Goal: Task Accomplishment & Management: Manage account settings

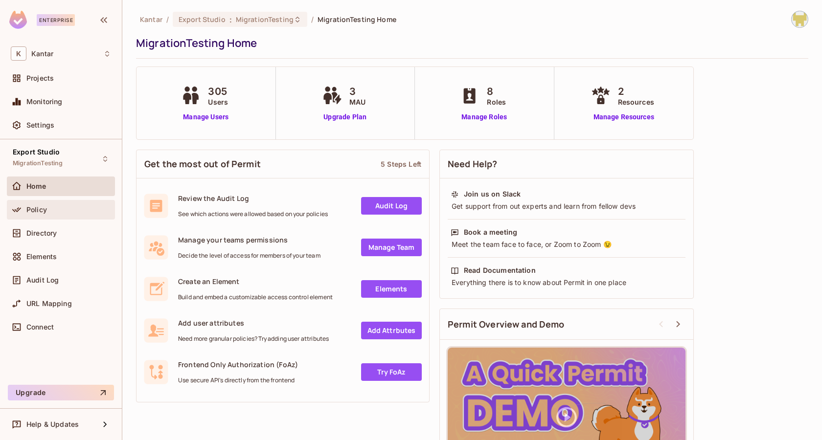
click at [37, 200] on div "Policy" at bounding box center [61, 210] width 108 height 20
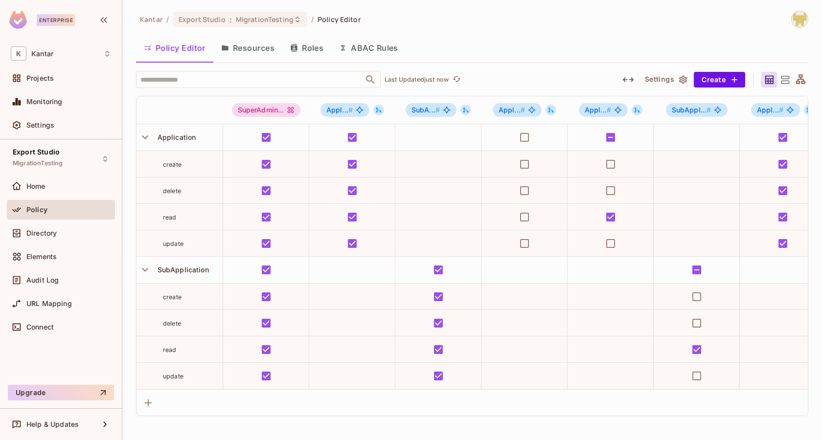
click at [630, 82] on icon "button" at bounding box center [629, 80] width 12 height 12
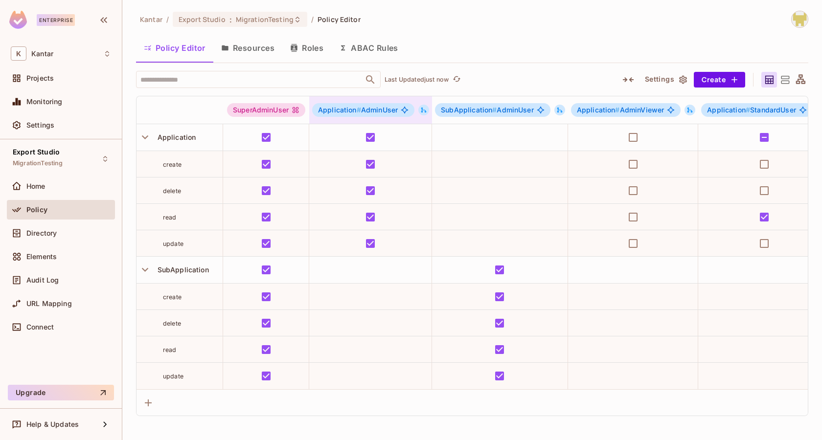
click at [422, 111] on icon at bounding box center [423, 110] width 7 height 7
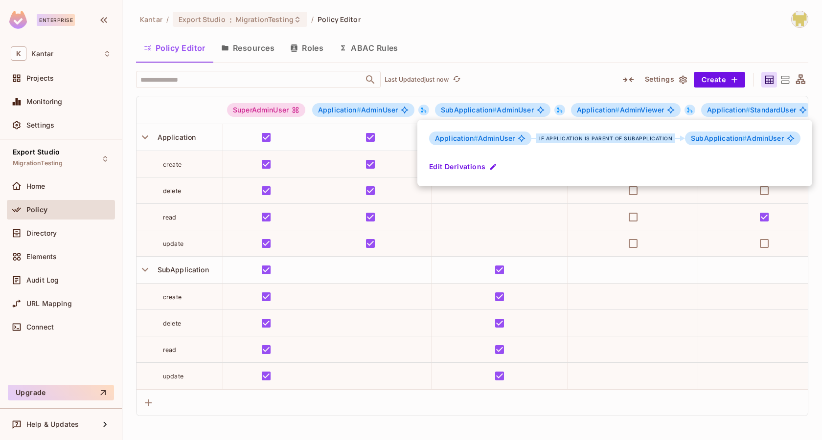
click at [511, 72] on div at bounding box center [411, 220] width 822 height 440
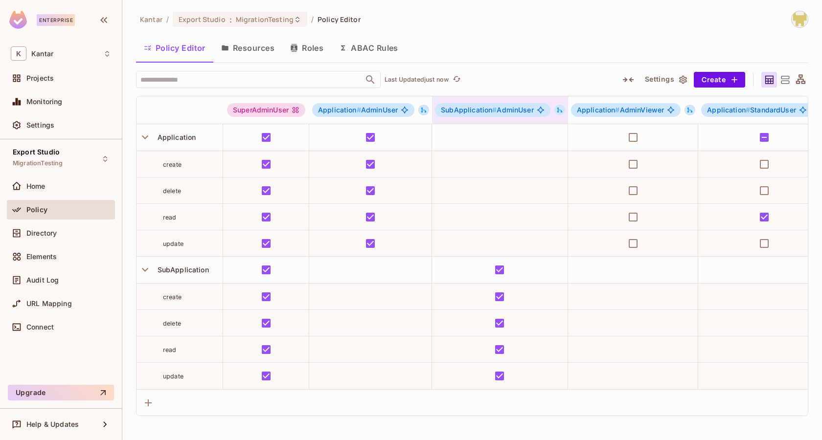
click at [559, 108] on icon at bounding box center [559, 110] width 7 height 7
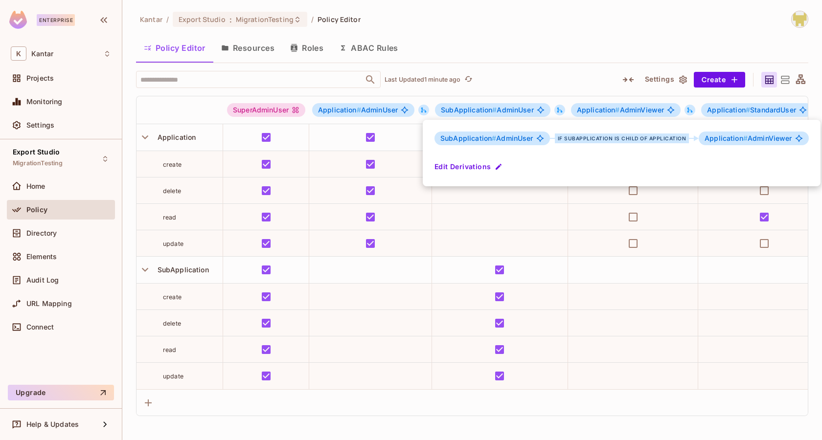
click at [617, 48] on div at bounding box center [411, 220] width 822 height 440
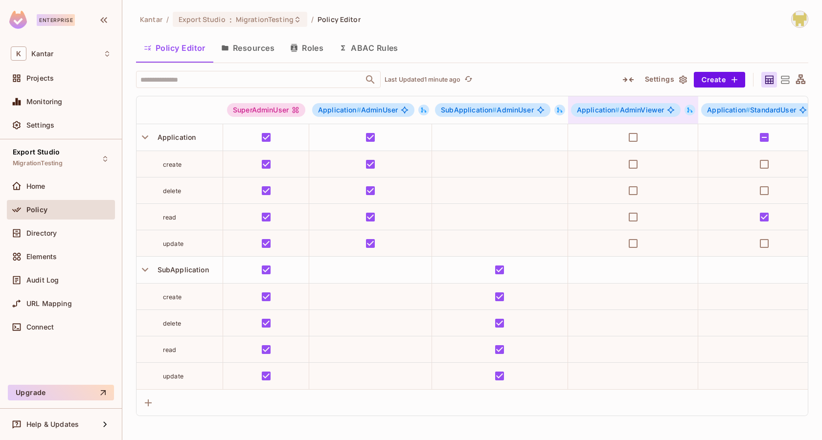
click at [688, 109] on icon at bounding box center [690, 110] width 5 height 5
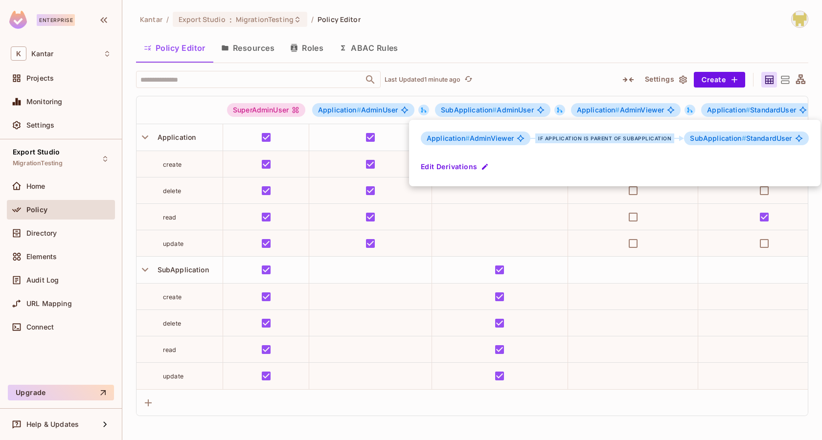
click at [660, 36] on div at bounding box center [411, 220] width 822 height 440
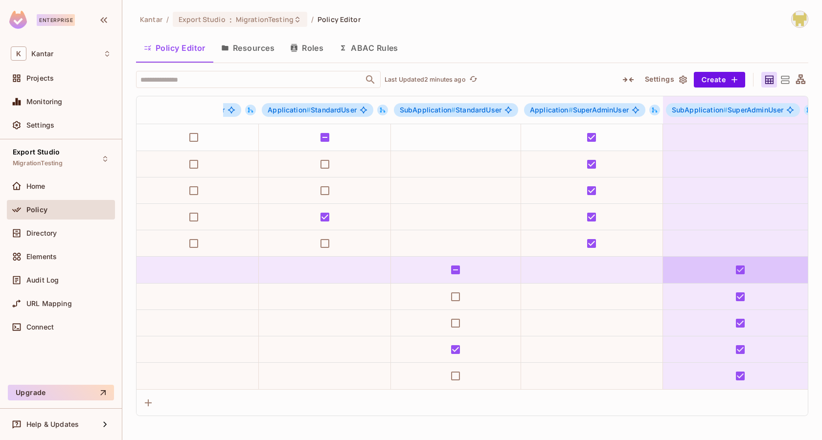
scroll to position [0, 430]
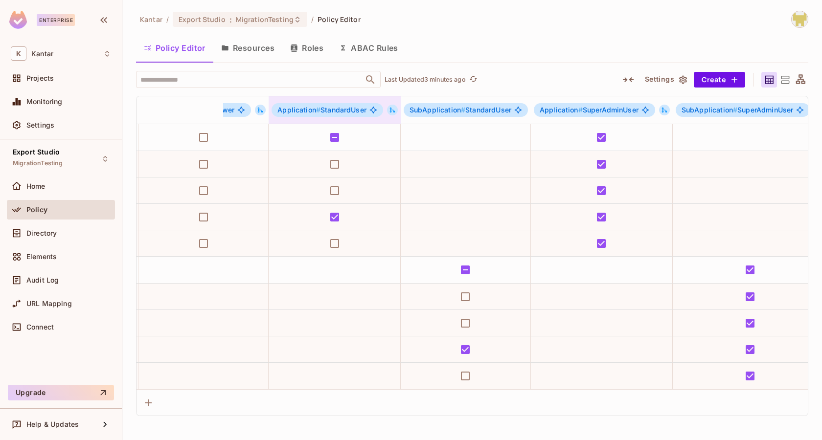
click at [387, 111] on button at bounding box center [392, 110] width 11 height 11
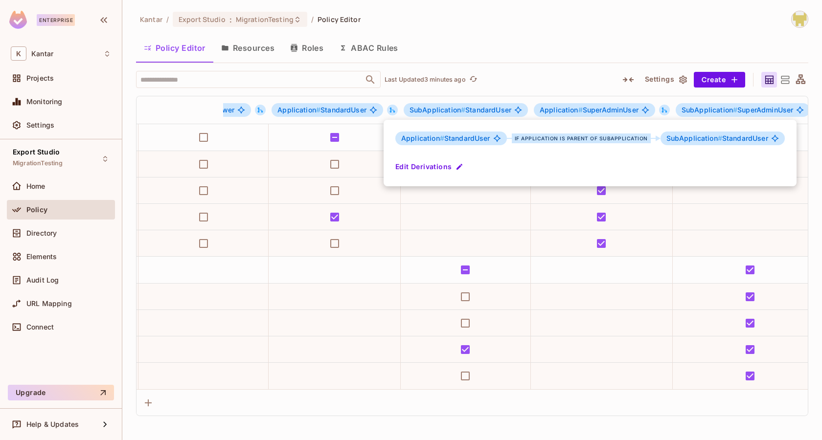
click at [385, 110] on div at bounding box center [411, 220] width 822 height 440
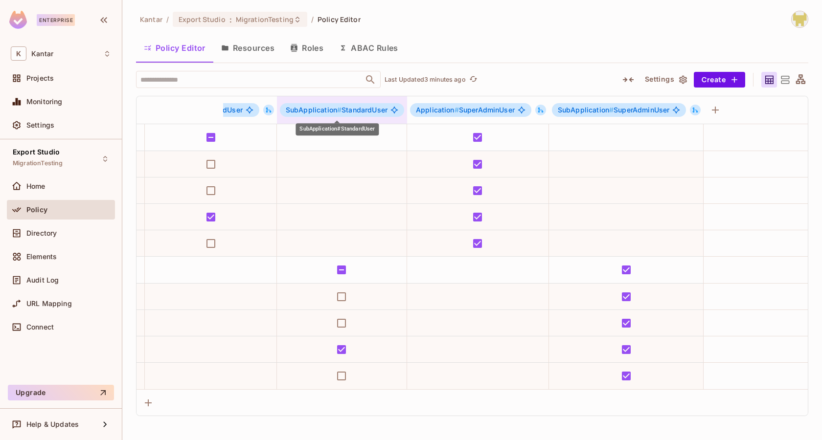
scroll to position [0, 555]
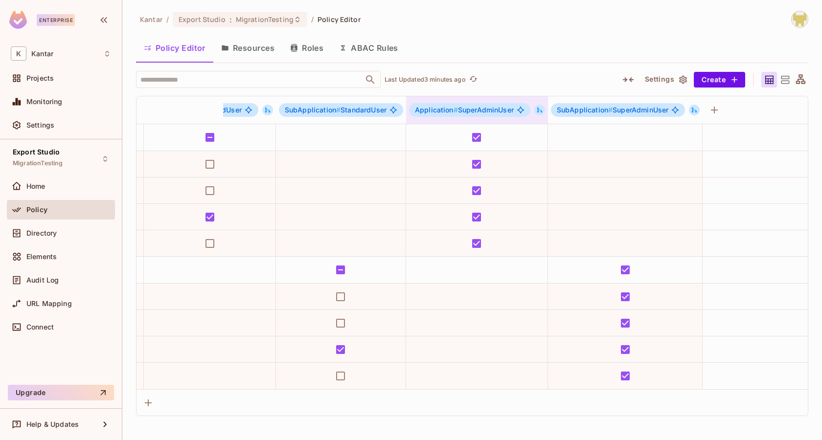
click at [536, 109] on icon at bounding box center [539, 110] width 7 height 7
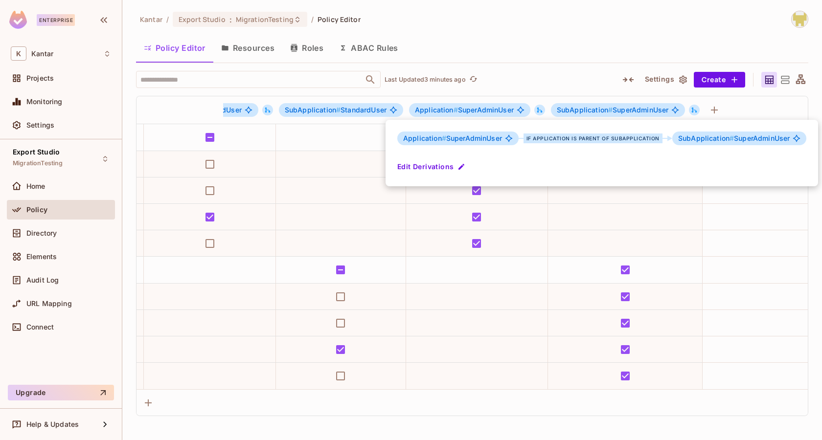
click at [532, 78] on div at bounding box center [411, 220] width 822 height 440
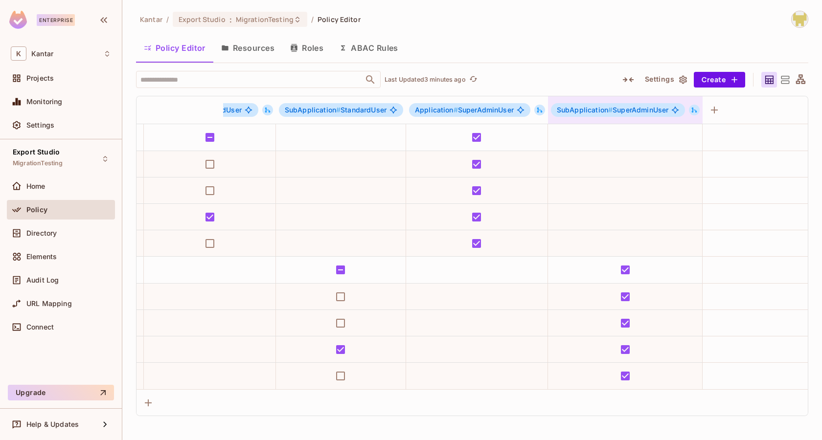
click at [693, 110] on icon at bounding box center [694, 110] width 7 height 7
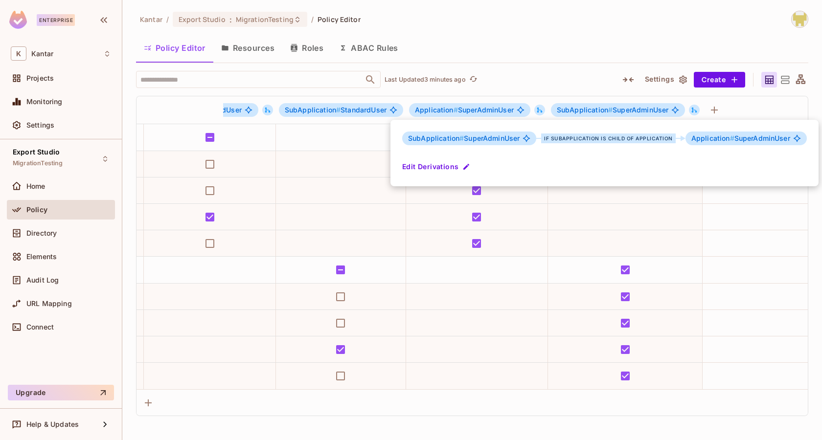
click at [594, 43] on div at bounding box center [411, 220] width 822 height 440
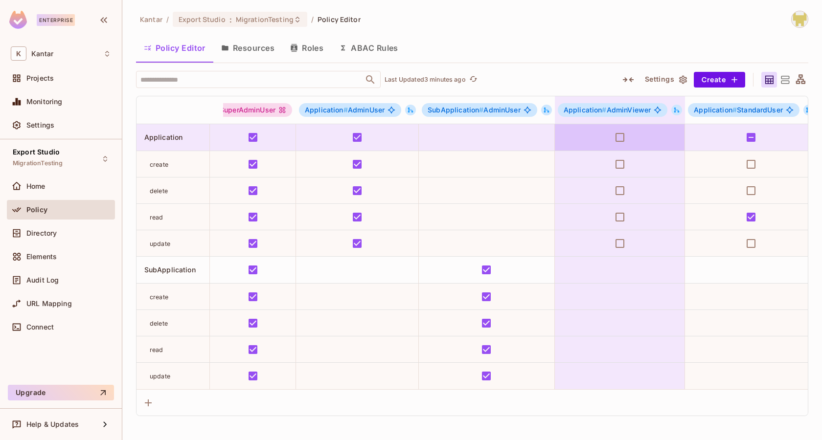
scroll to position [0, 0]
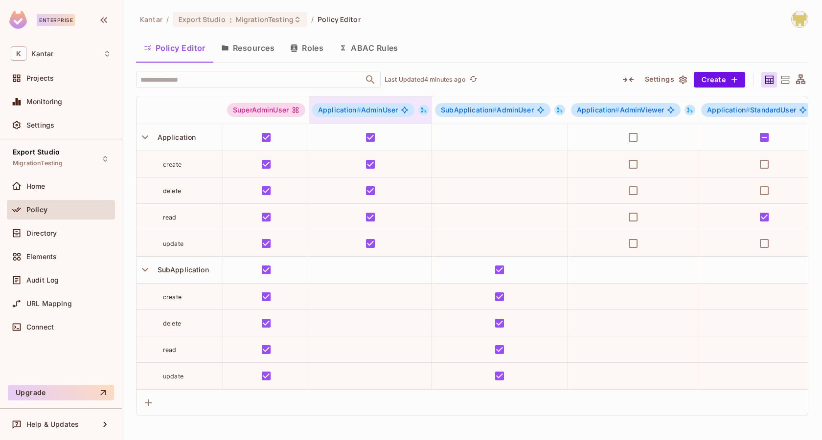
click at [419, 109] on button at bounding box center [423, 110] width 11 height 11
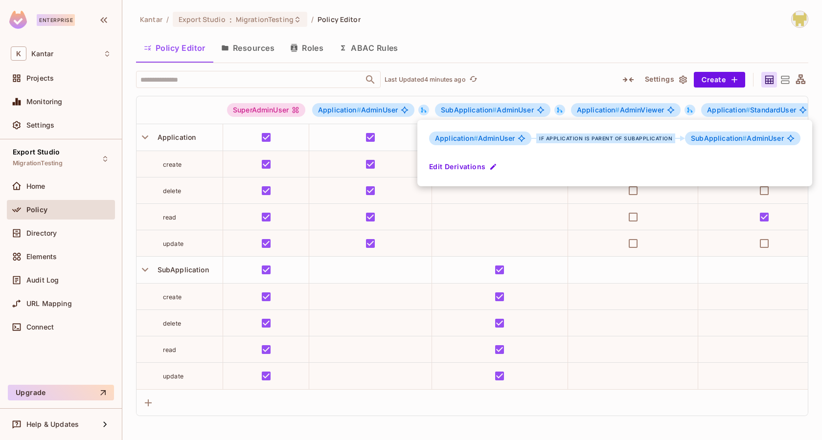
click at [511, 50] on div at bounding box center [411, 220] width 822 height 440
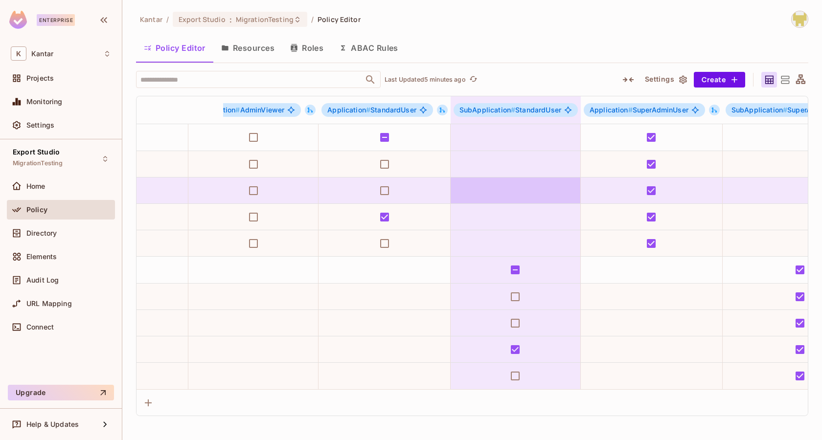
scroll to position [0, 344]
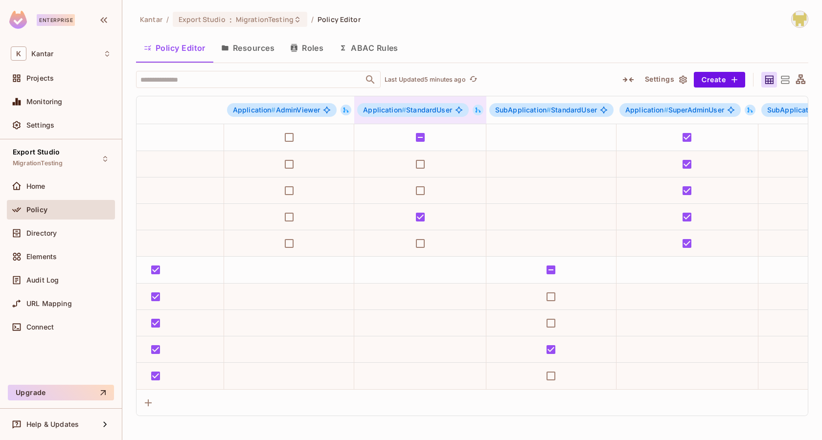
click at [475, 107] on icon at bounding box center [478, 110] width 7 height 7
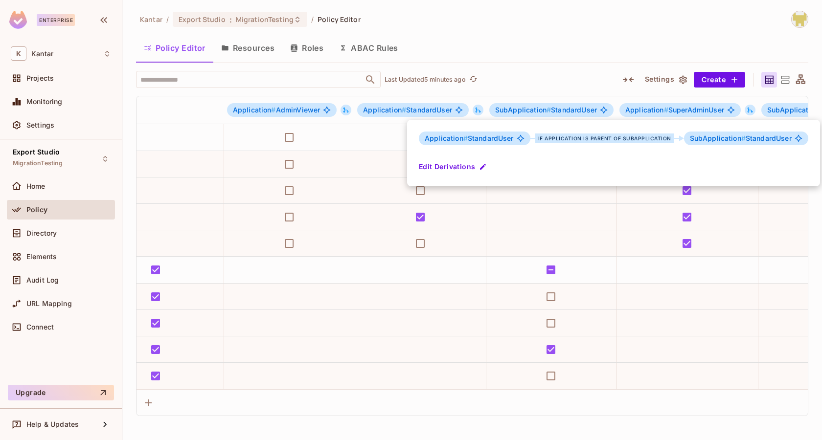
click at [557, 58] on div at bounding box center [411, 220] width 822 height 440
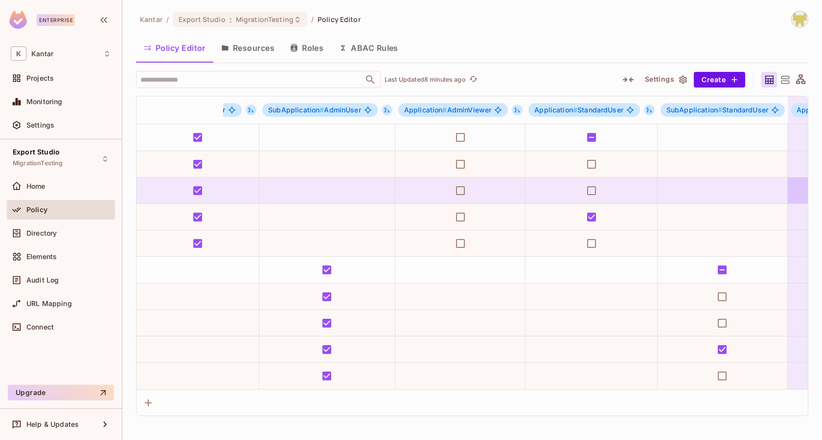
scroll to position [0, 0]
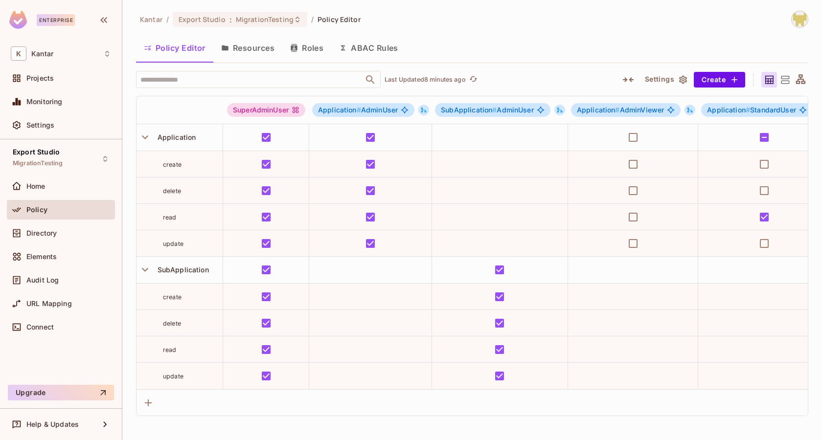
click at [522, 21] on div "Kantar / Export Studio : MigrationTesting / Policy Editor" at bounding box center [472, 19] width 672 height 17
click at [523, 25] on div "Kantar / Export Studio : MigrationTesting / Policy Editor" at bounding box center [472, 19] width 672 height 17
click at [325, 49] on button "Roles" at bounding box center [306, 48] width 49 height 24
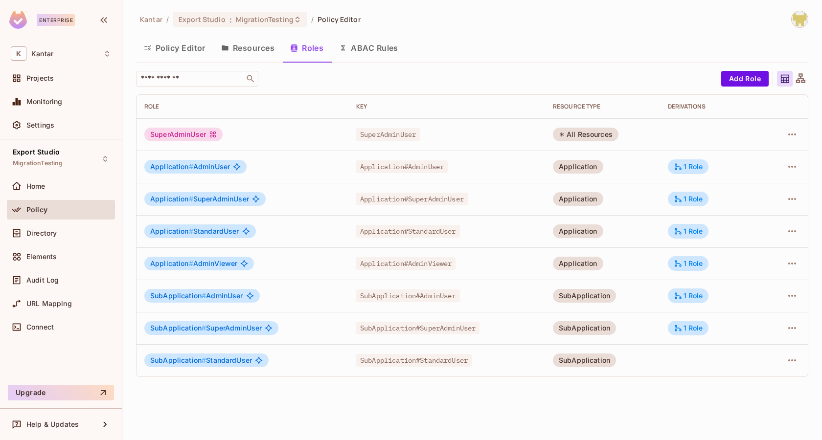
click at [694, 133] on td at bounding box center [712, 134] width 104 height 32
click at [788, 135] on icon "button" at bounding box center [792, 135] width 8 height 2
click at [735, 161] on div "Edit Role" at bounding box center [748, 157] width 29 height 10
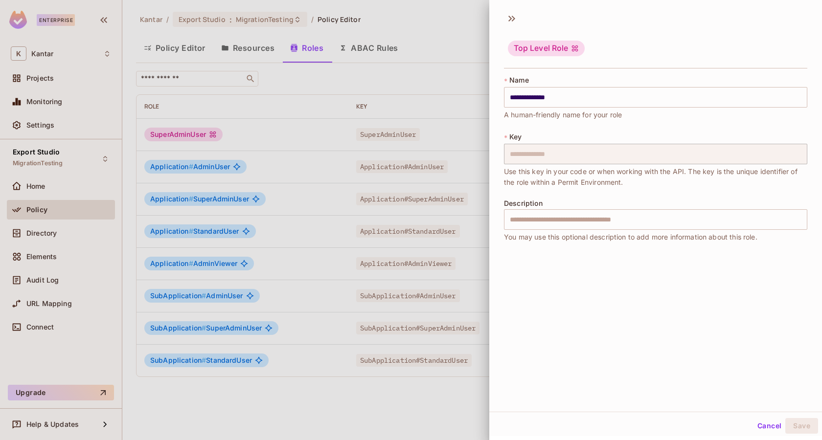
scroll to position [1, 0]
click at [513, 20] on icon at bounding box center [512, 18] width 16 height 16
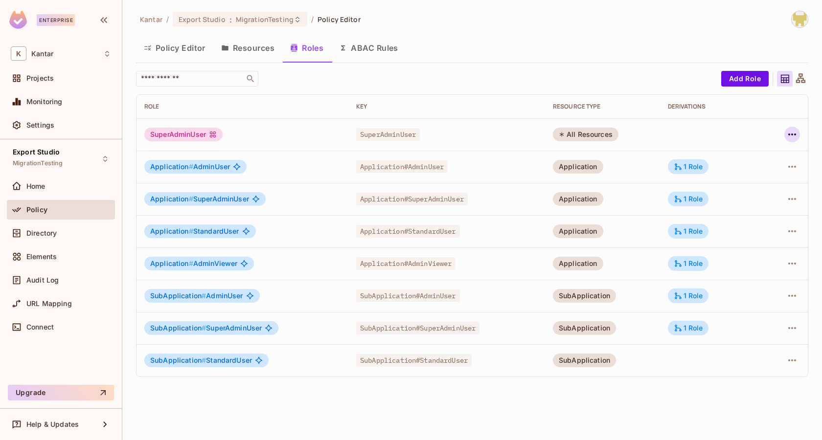
click at [792, 138] on icon "button" at bounding box center [792, 135] width 12 height 12
click at [761, 124] on div at bounding box center [411, 220] width 822 height 440
click at [499, 57] on div "Policy Editor Resources Roles ABAC Rules" at bounding box center [472, 48] width 672 height 24
